Goal: Task Accomplishment & Management: Use online tool/utility

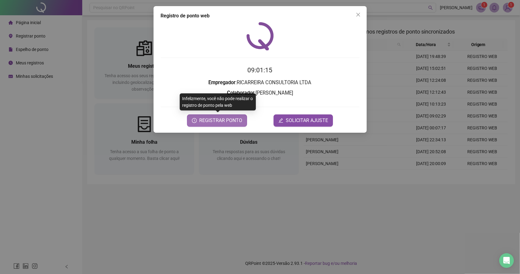
click at [211, 122] on span "REGISTRAR PONTO" at bounding box center [220, 120] width 43 height 7
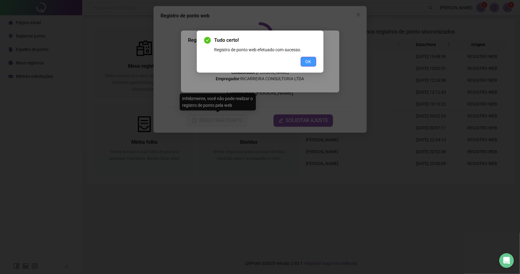
click at [312, 61] on button "OK" at bounding box center [309, 62] width 16 height 10
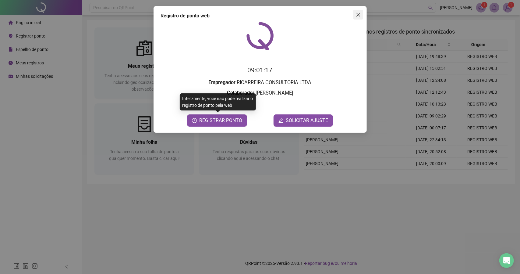
click at [357, 18] on button "Close" at bounding box center [359, 15] width 10 height 10
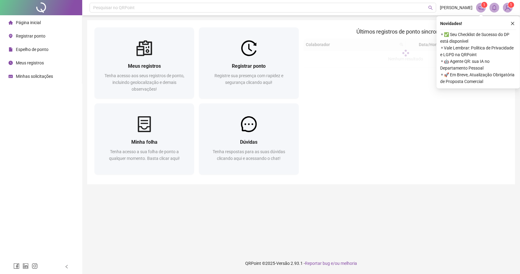
click at [513, 24] on icon "close" at bounding box center [513, 23] width 4 height 4
